Goal: Transaction & Acquisition: Purchase product/service

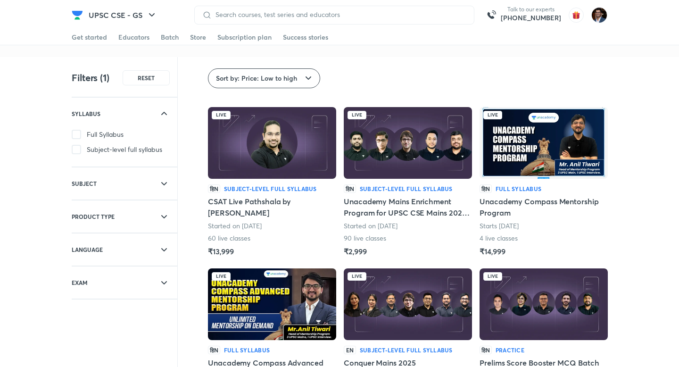
click at [260, 78] on span "Sort by: Price: Low to high" at bounding box center [256, 78] width 81 height 9
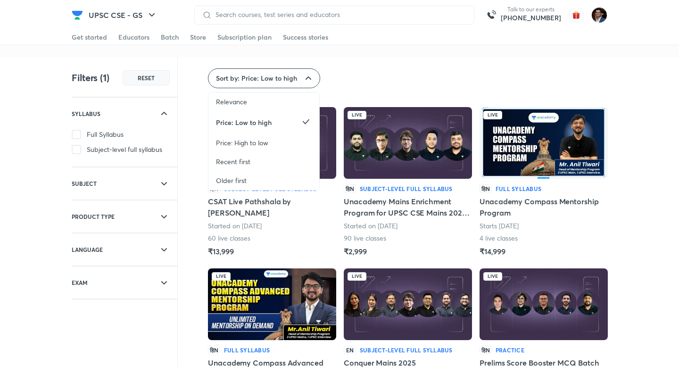
click at [150, 82] on button "RESET" at bounding box center [146, 77] width 47 height 15
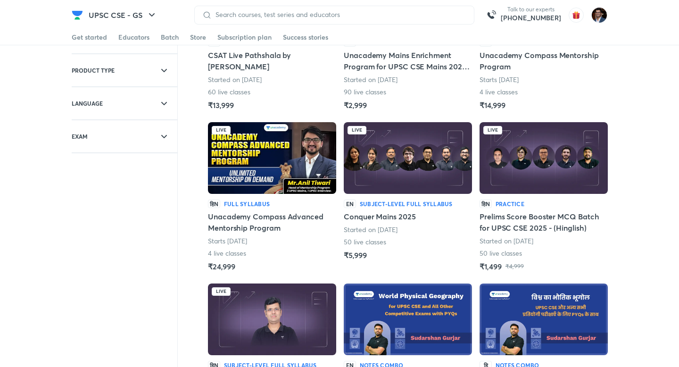
scroll to position [143, 0]
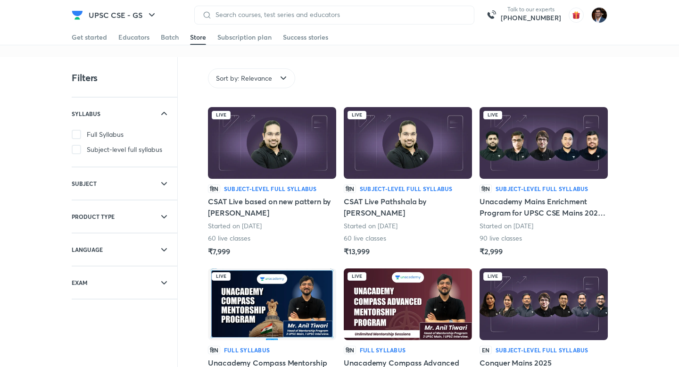
click at [240, 141] on img at bounding box center [272, 143] width 128 height 72
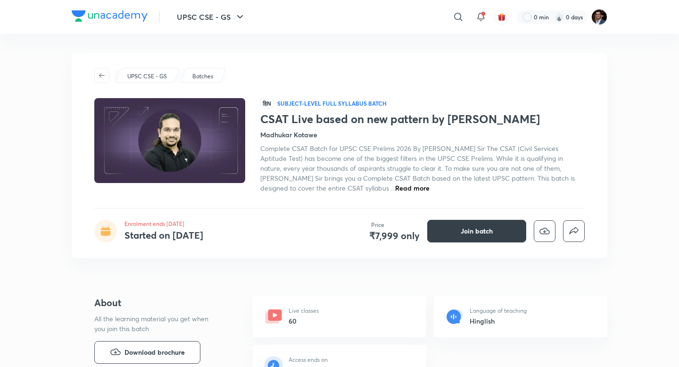
click at [460, 231] on button "Join batch" at bounding box center [476, 231] width 99 height 23
